Goal: Task Accomplishment & Management: Complete application form

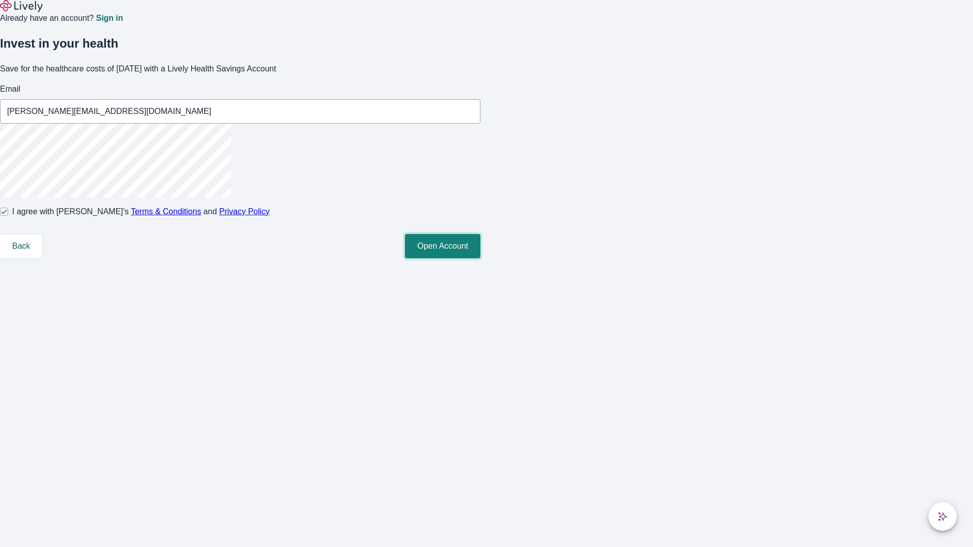
click at [480, 258] on button "Open Account" at bounding box center [443, 246] width 76 height 24
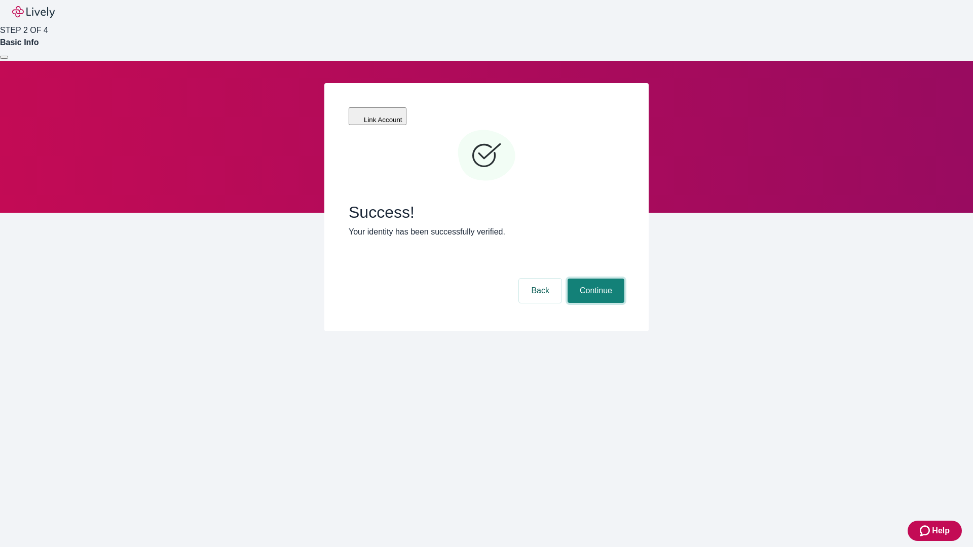
click at [594, 279] on button "Continue" at bounding box center [596, 291] width 57 height 24
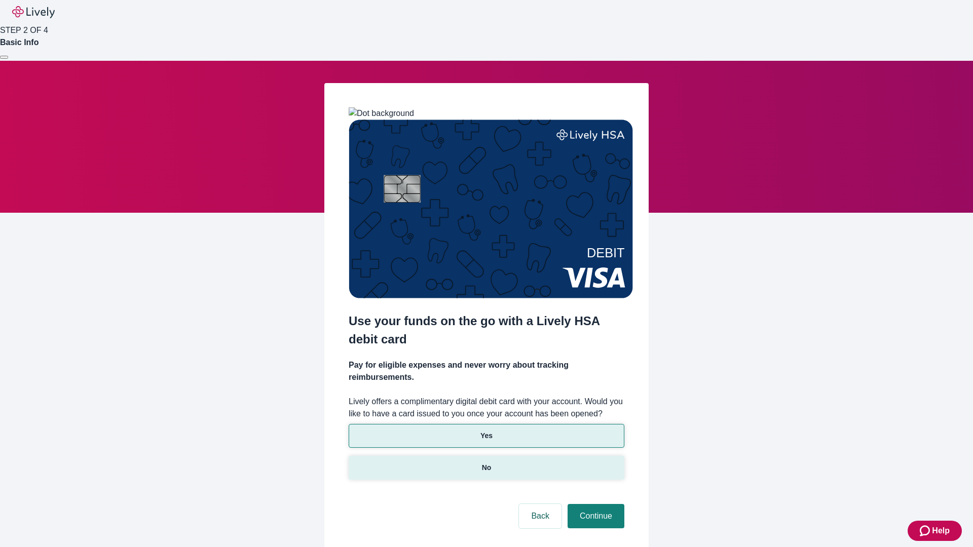
click at [486, 463] on p "No" at bounding box center [487, 468] width 10 height 11
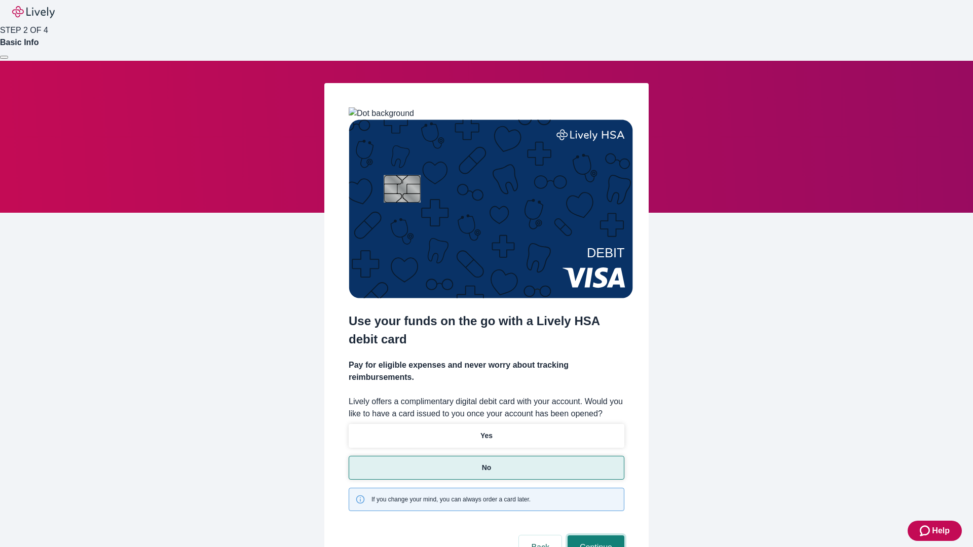
click at [594, 536] on button "Continue" at bounding box center [596, 548] width 57 height 24
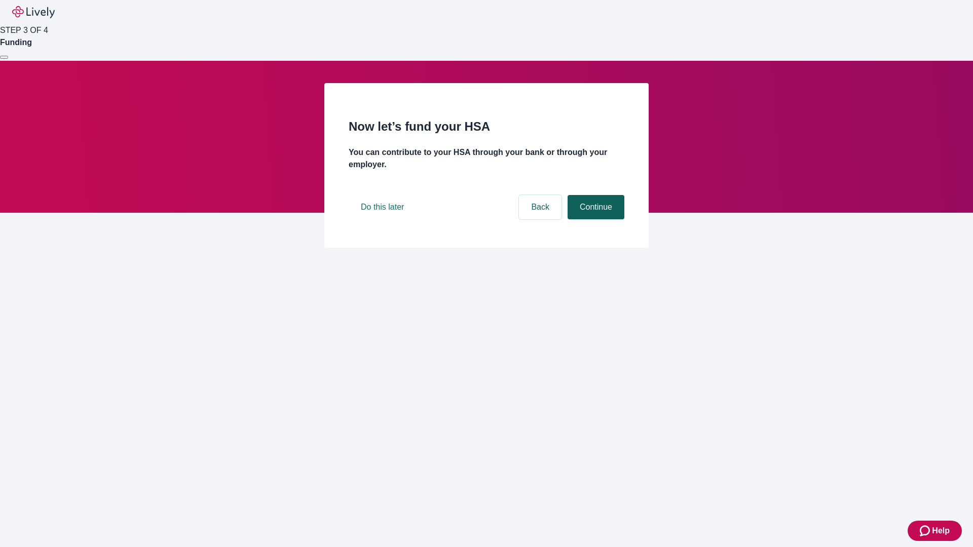
click at [594, 219] on button "Continue" at bounding box center [596, 207] width 57 height 24
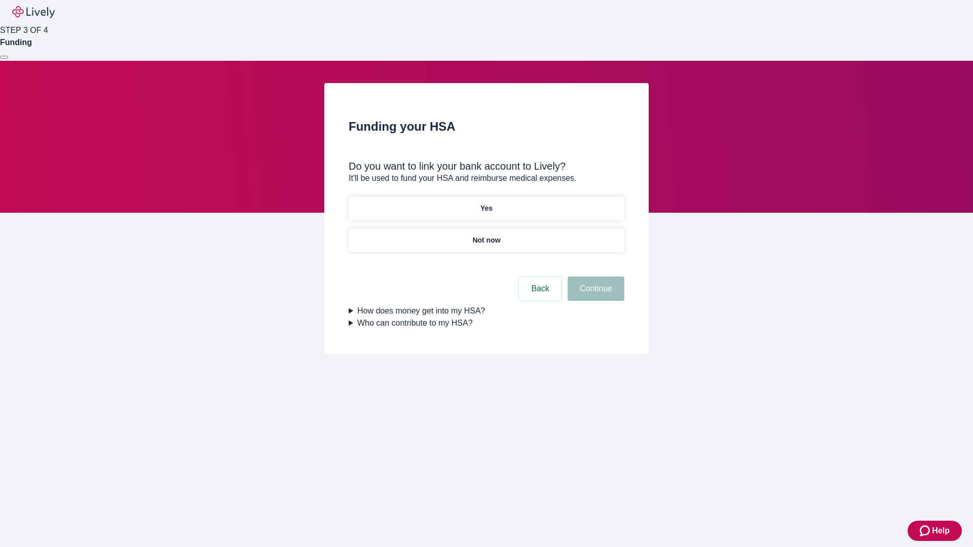
click at [486, 203] on p "Yes" at bounding box center [486, 208] width 12 height 11
click at [594, 277] on button "Continue" at bounding box center [596, 289] width 57 height 24
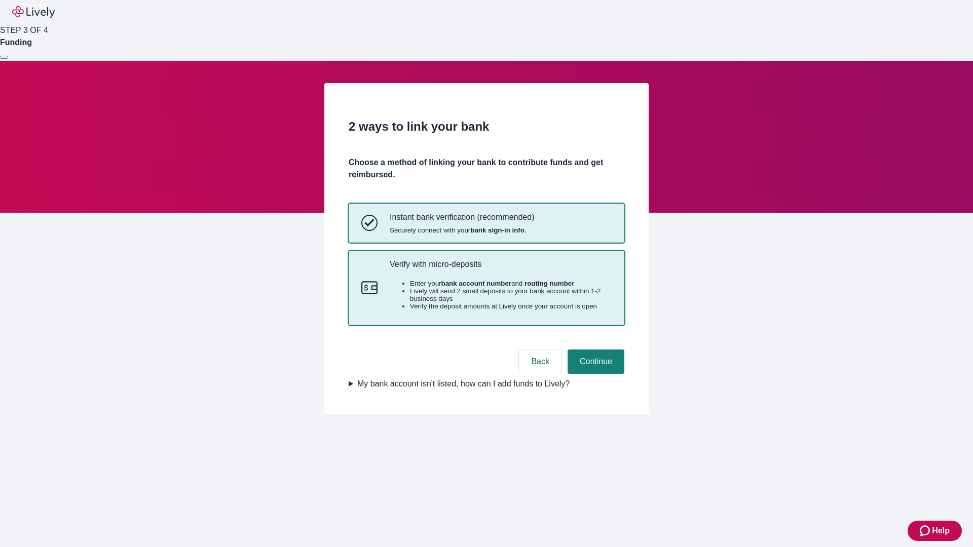
click at [500, 269] on p "Verify with micro-deposits" at bounding box center [501, 264] width 222 height 10
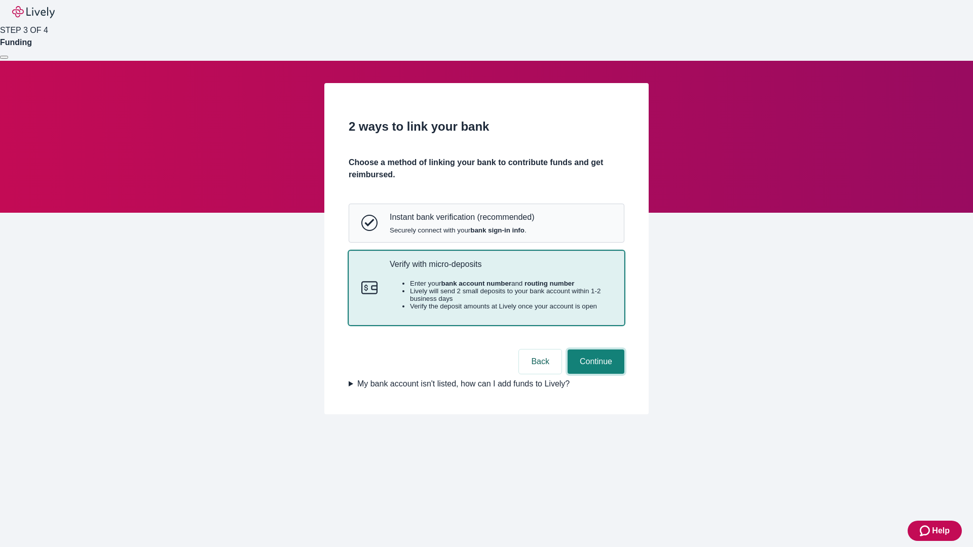
click at [594, 374] on button "Continue" at bounding box center [596, 362] width 57 height 24
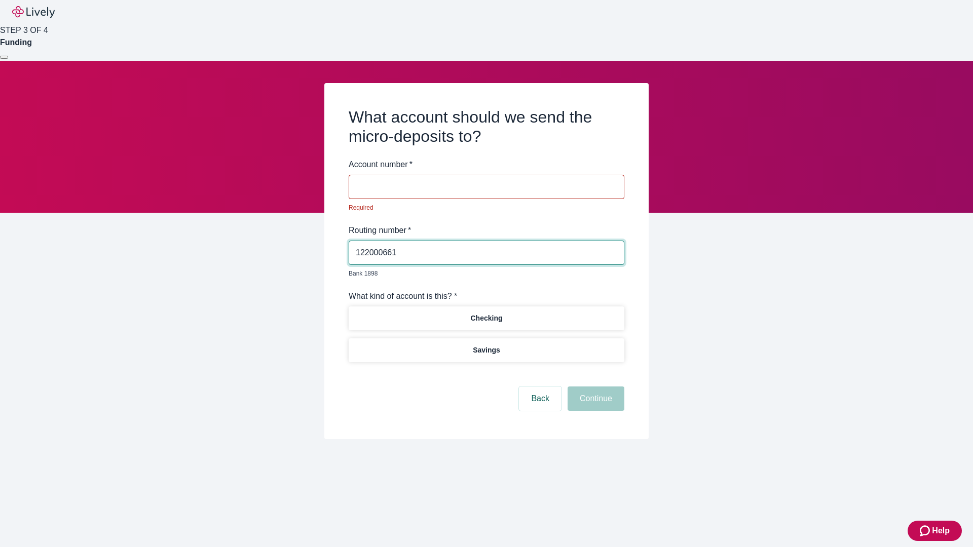
type input "122000661"
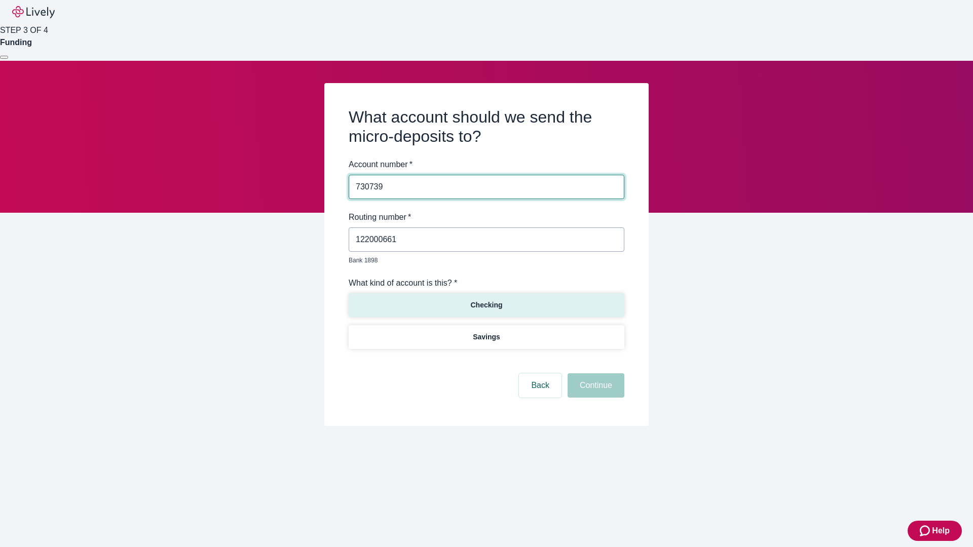
type input "730739"
click at [486, 300] on p "Checking" at bounding box center [486, 305] width 32 height 11
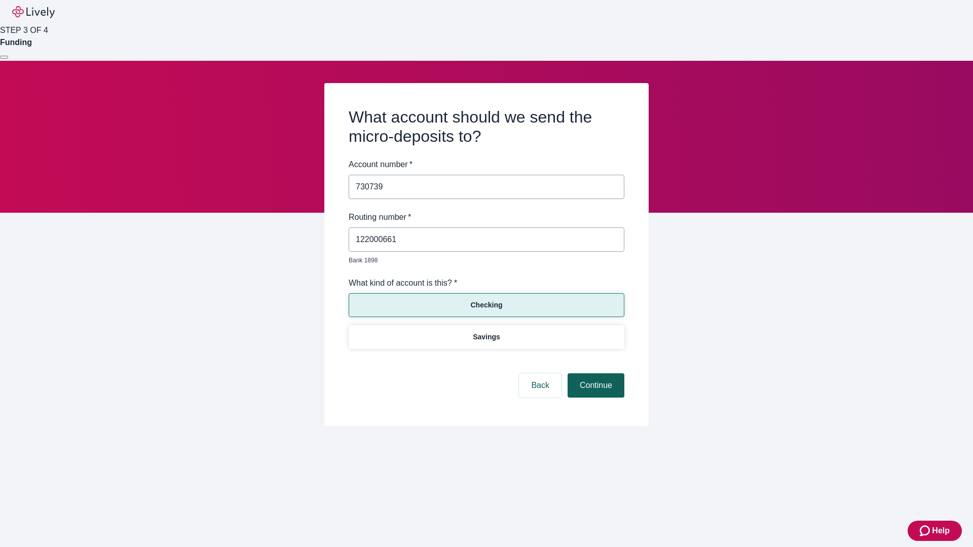
click at [594, 374] on button "Continue" at bounding box center [596, 385] width 57 height 24
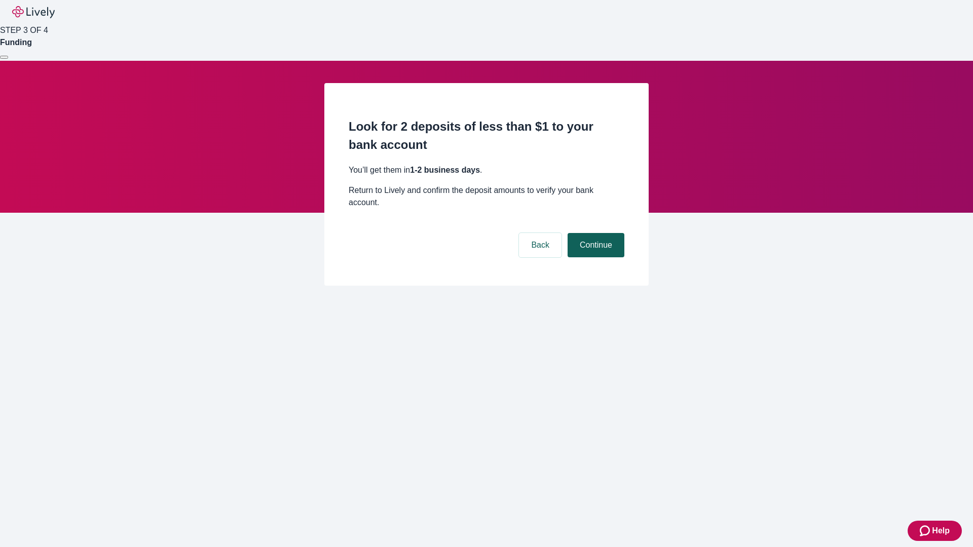
click at [594, 233] on button "Continue" at bounding box center [596, 245] width 57 height 24
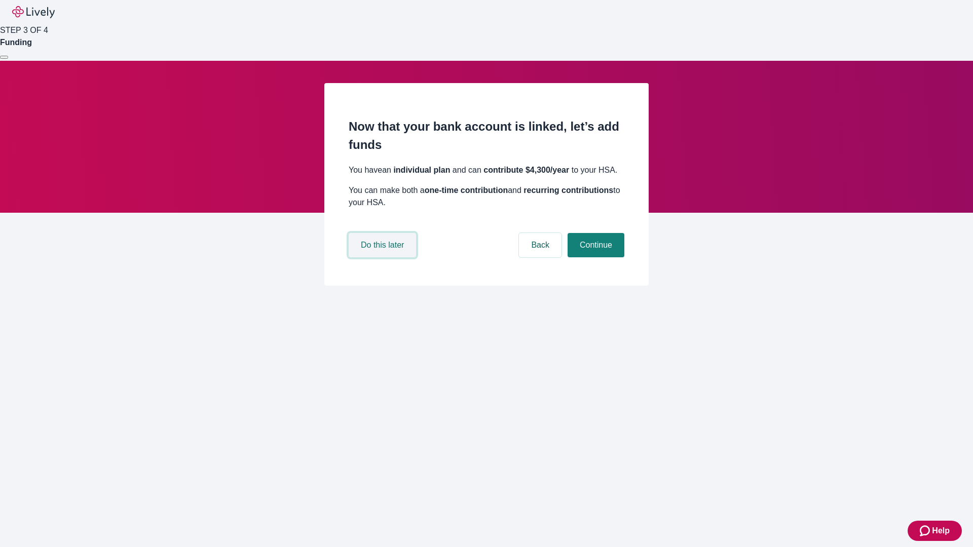
click at [384, 257] on button "Do this later" at bounding box center [382, 245] width 67 height 24
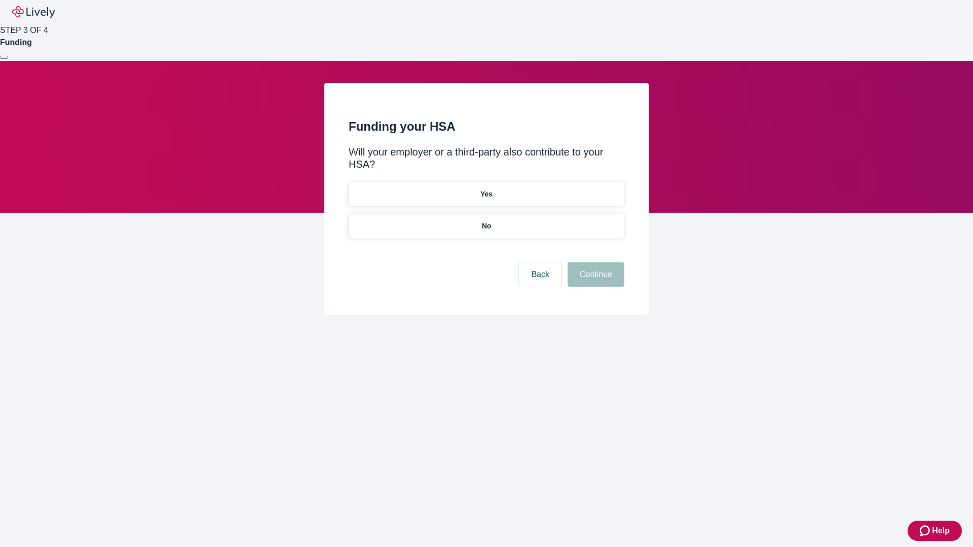
click at [486, 221] on p "No" at bounding box center [487, 226] width 10 height 11
click at [594, 263] on button "Continue" at bounding box center [596, 275] width 57 height 24
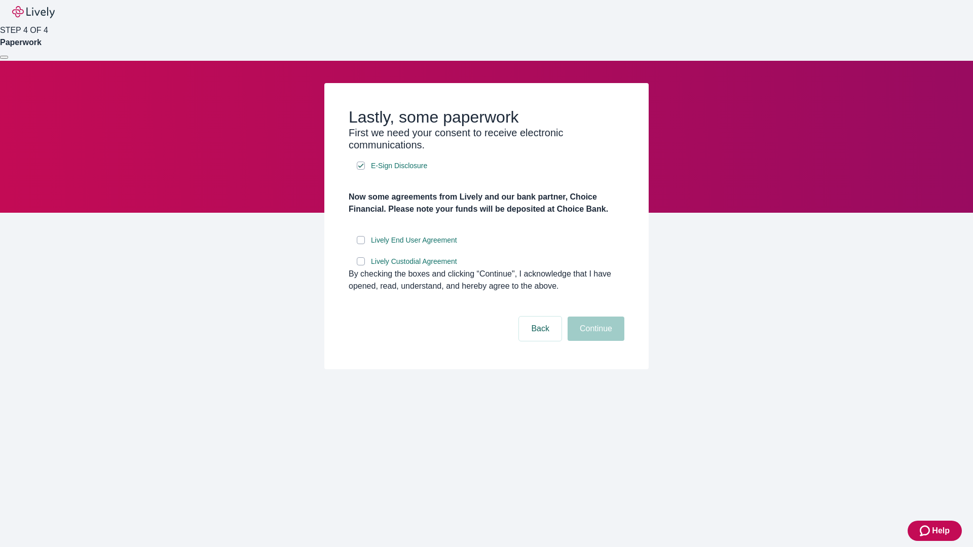
click at [361, 244] on input "Lively End User Agreement" at bounding box center [361, 240] width 8 height 8
checkbox input "true"
click at [361, 266] on input "Lively Custodial Agreement" at bounding box center [361, 261] width 8 height 8
checkbox input "true"
click at [594, 341] on button "Continue" at bounding box center [596, 329] width 57 height 24
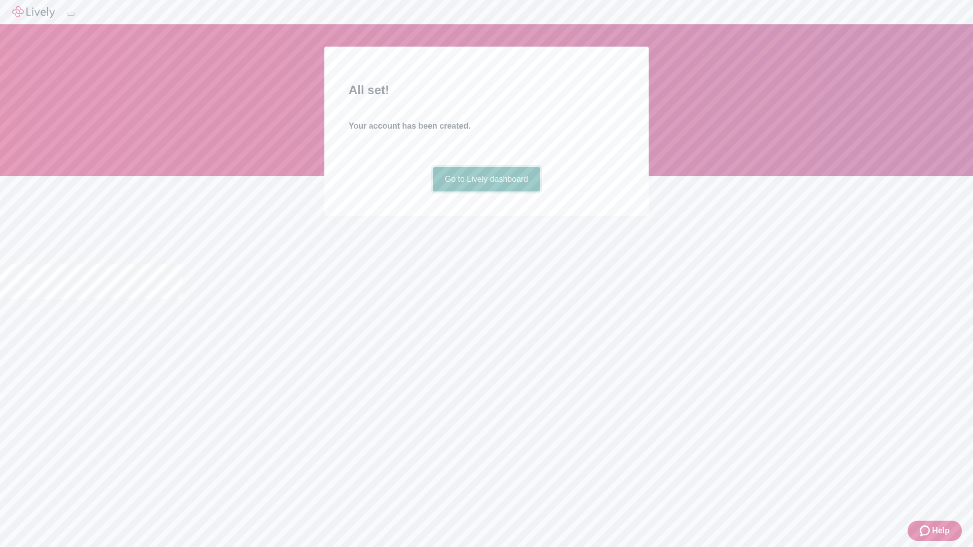
click at [486, 192] on link "Go to Lively dashboard" at bounding box center [487, 179] width 108 height 24
